Goal: Check status: Check status

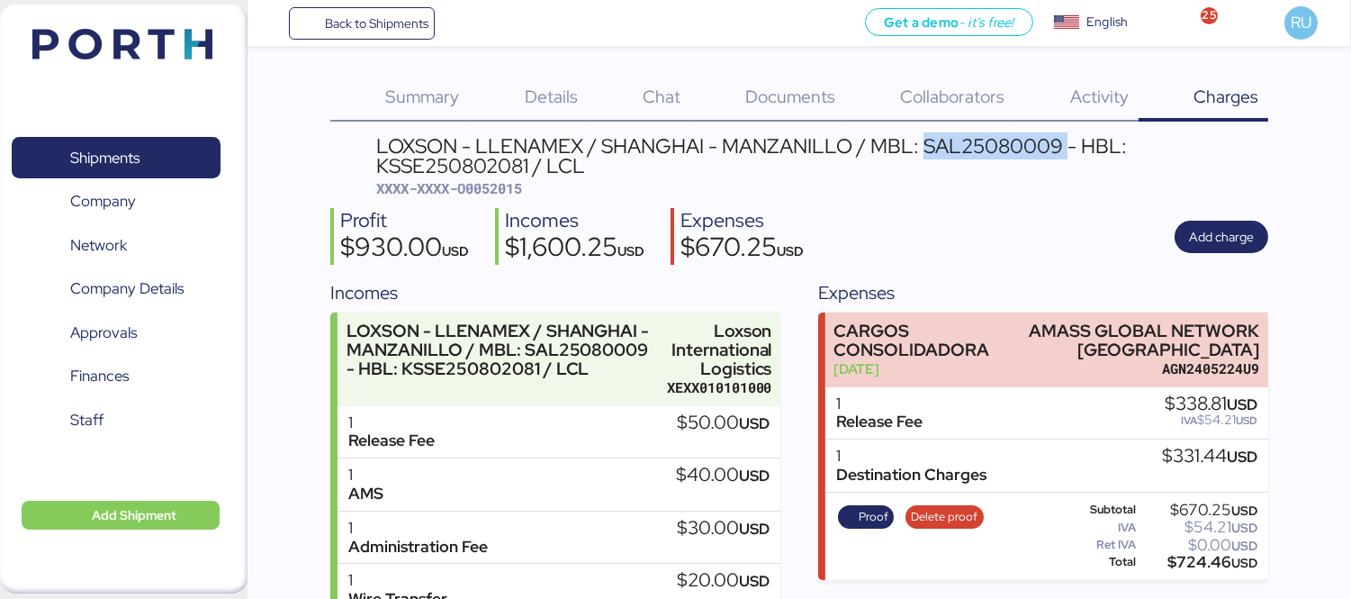
click at [148, 52] on img at bounding box center [122, 44] width 180 height 31
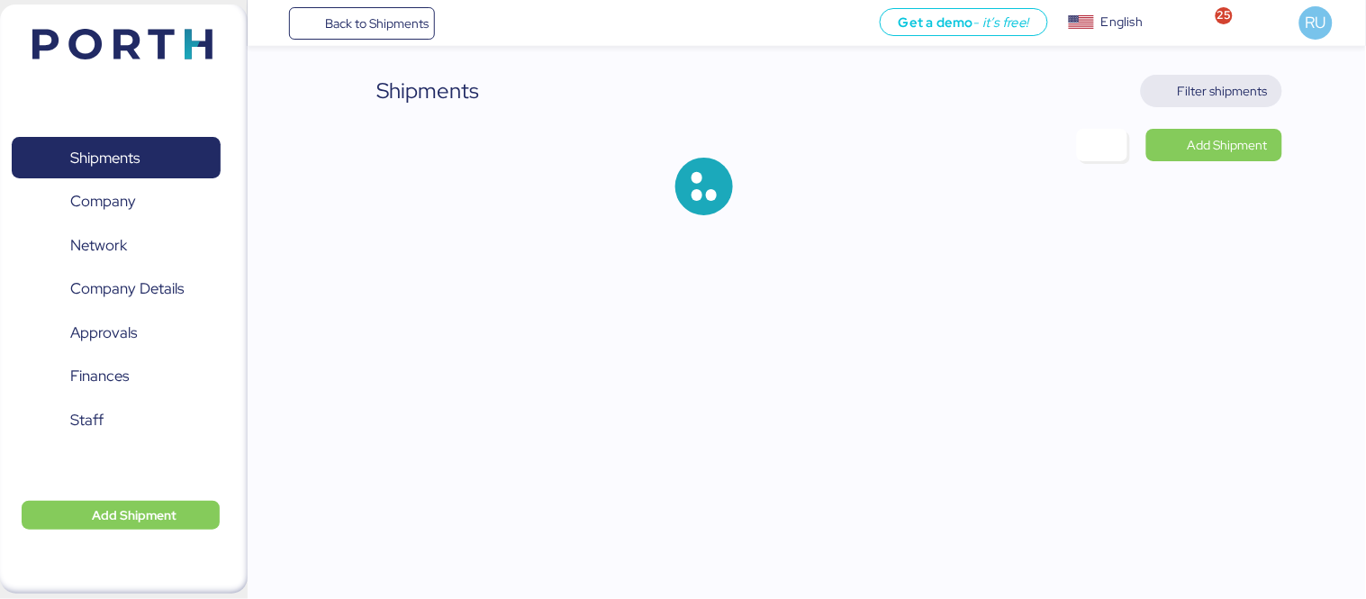
click at [1231, 90] on span "Filter shipments" at bounding box center [1223, 91] width 90 height 22
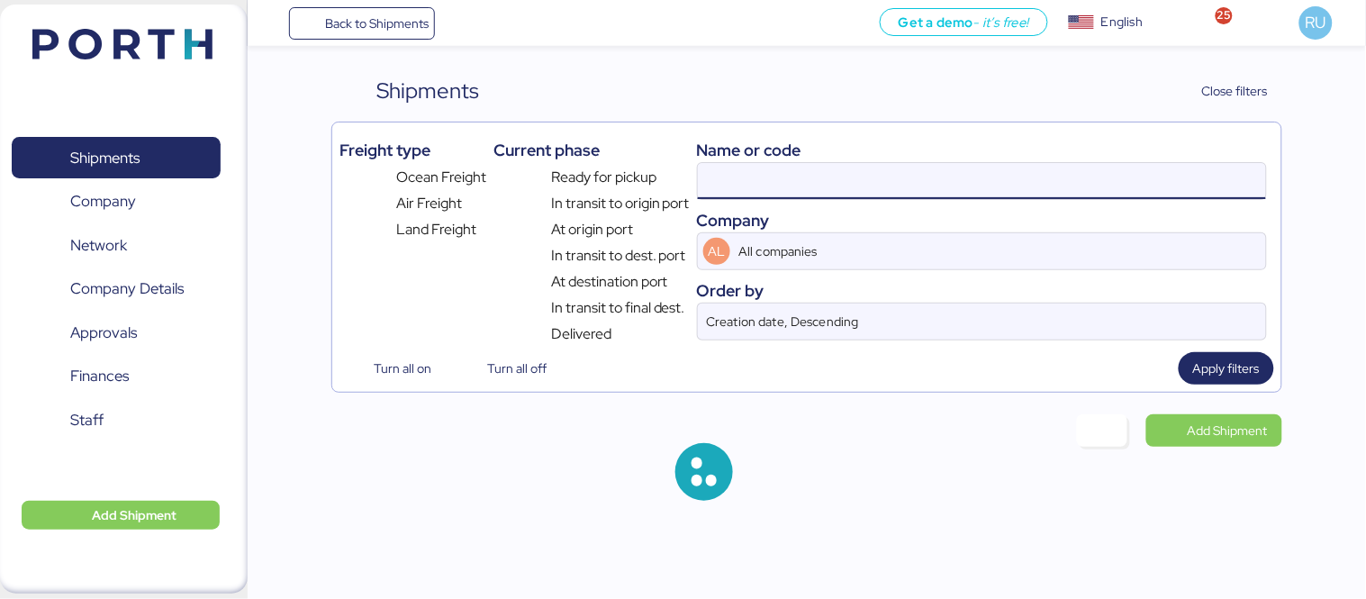
click at [918, 178] on input at bounding box center [982, 181] width 568 height 36
paste input "O0052043"
type input "O0052043"
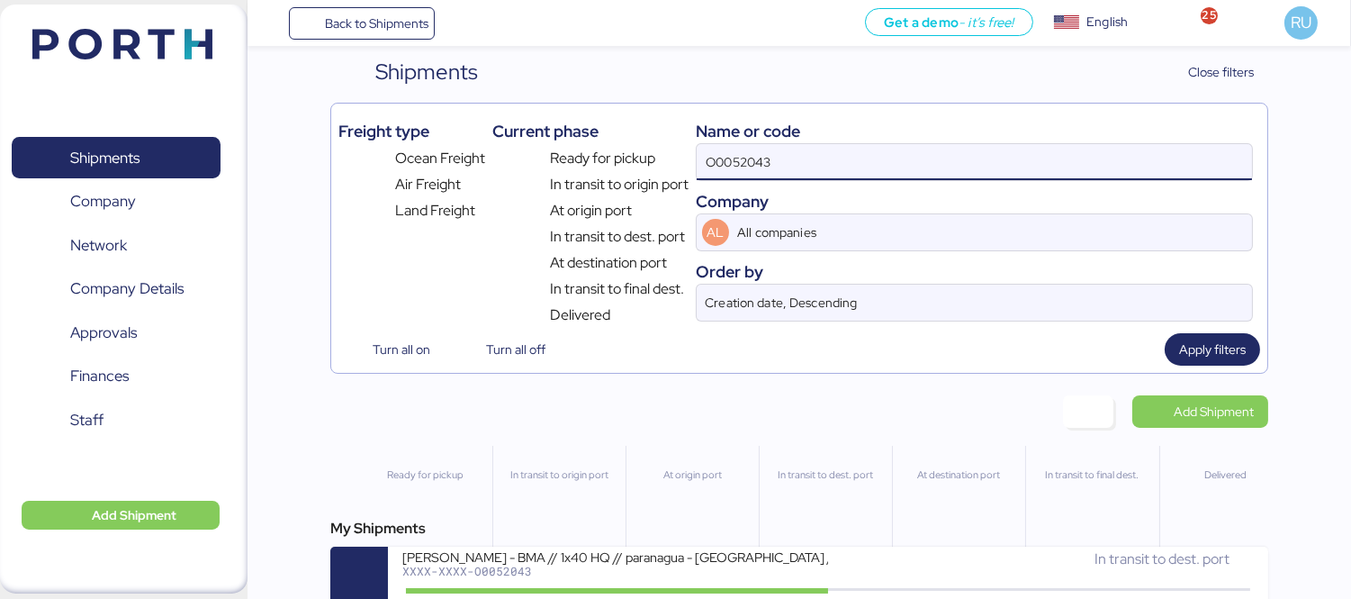
scroll to position [42, 0]
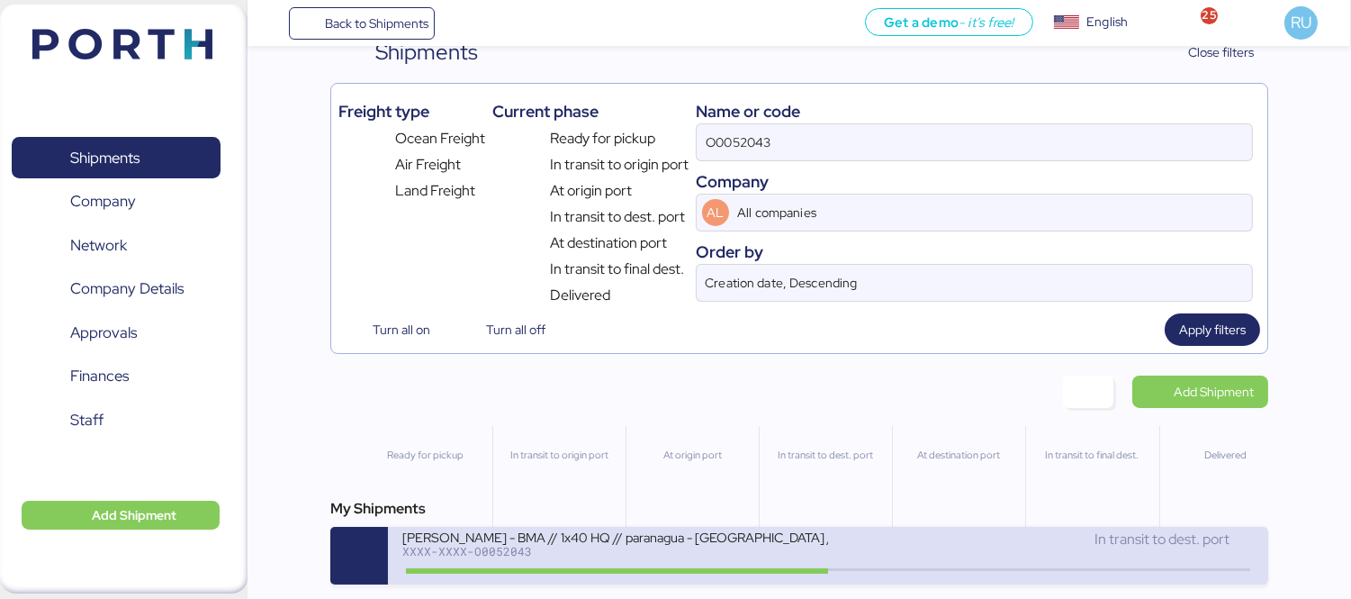
click at [892, 546] on div "In transit to dest. port" at bounding box center [1041, 539] width 426 height 22
